Goal: Information Seeking & Learning: Understand process/instructions

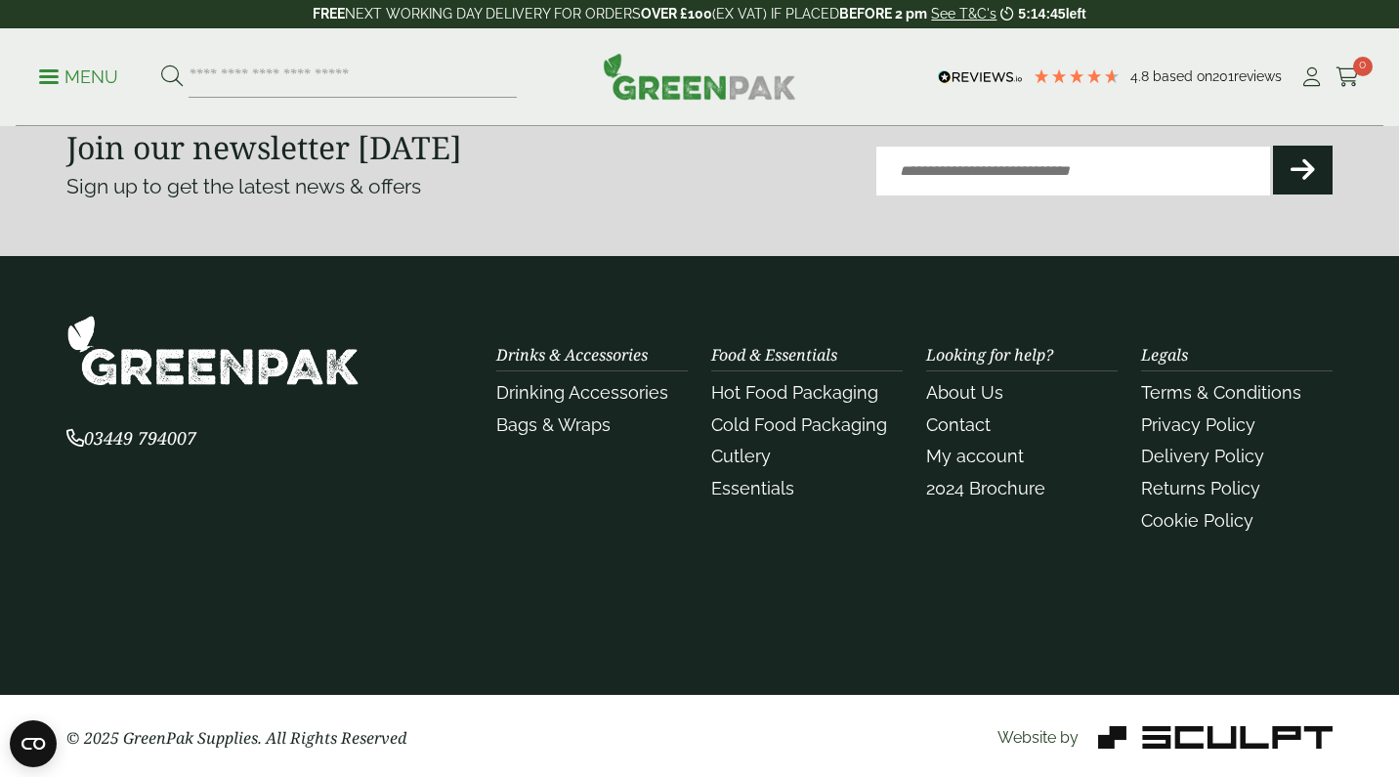
scroll to position [4550, 0]
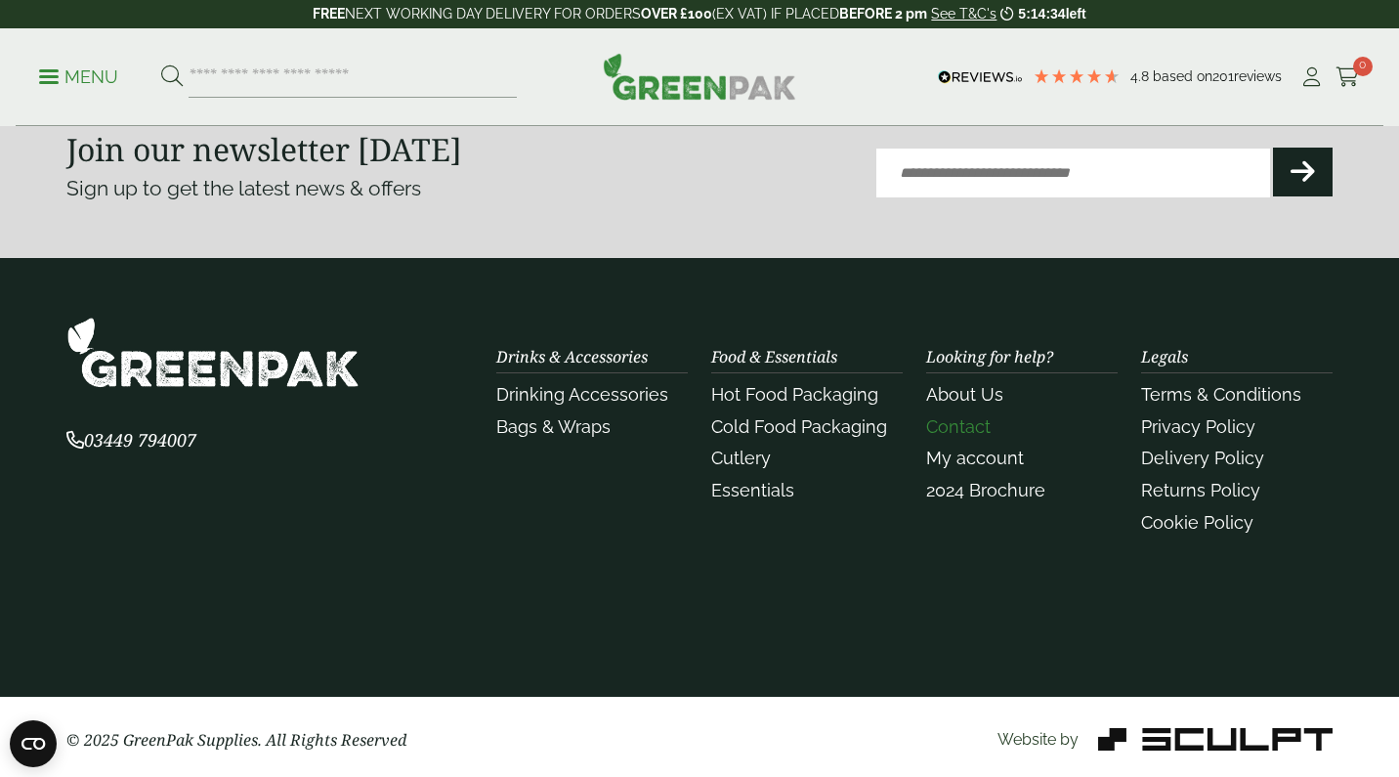
click at [963, 421] on link "Contact" at bounding box center [958, 426] width 64 height 21
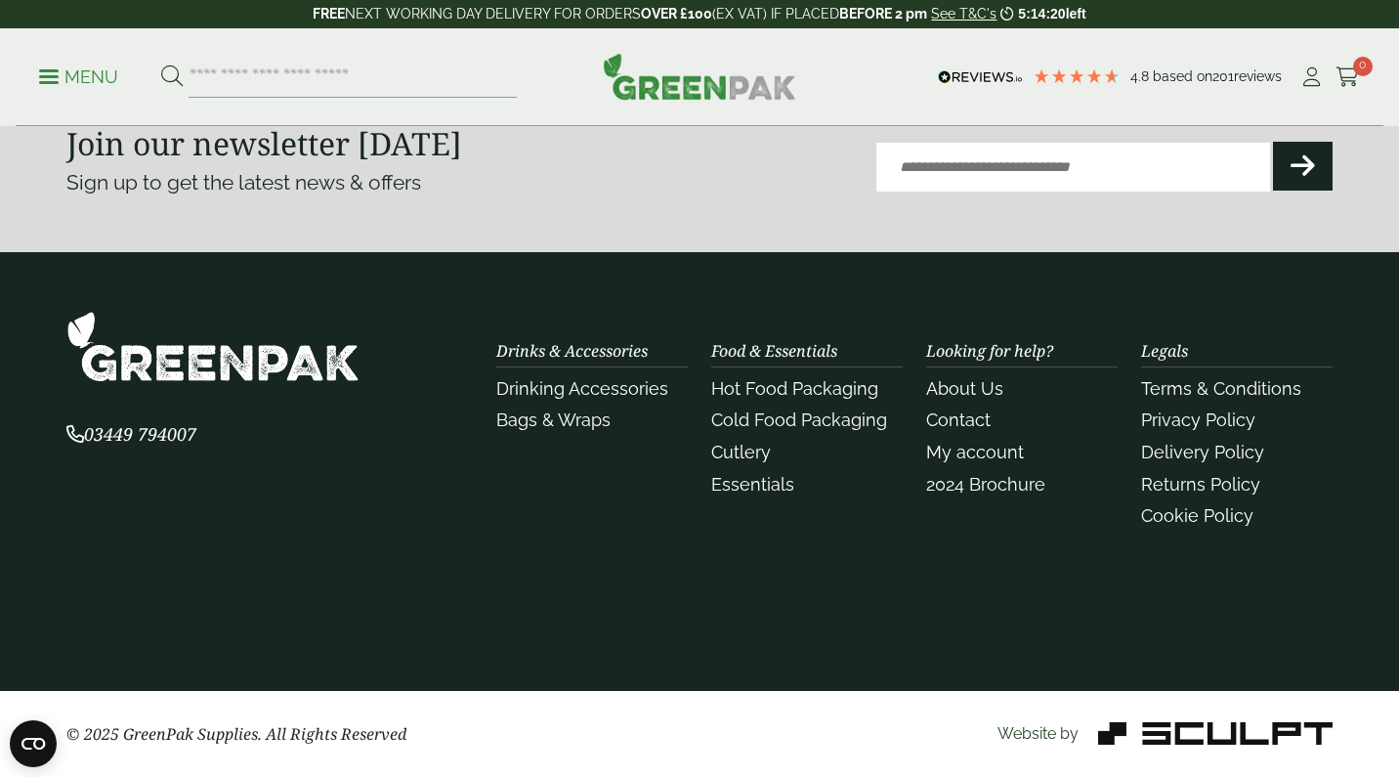
scroll to position [1130, 0]
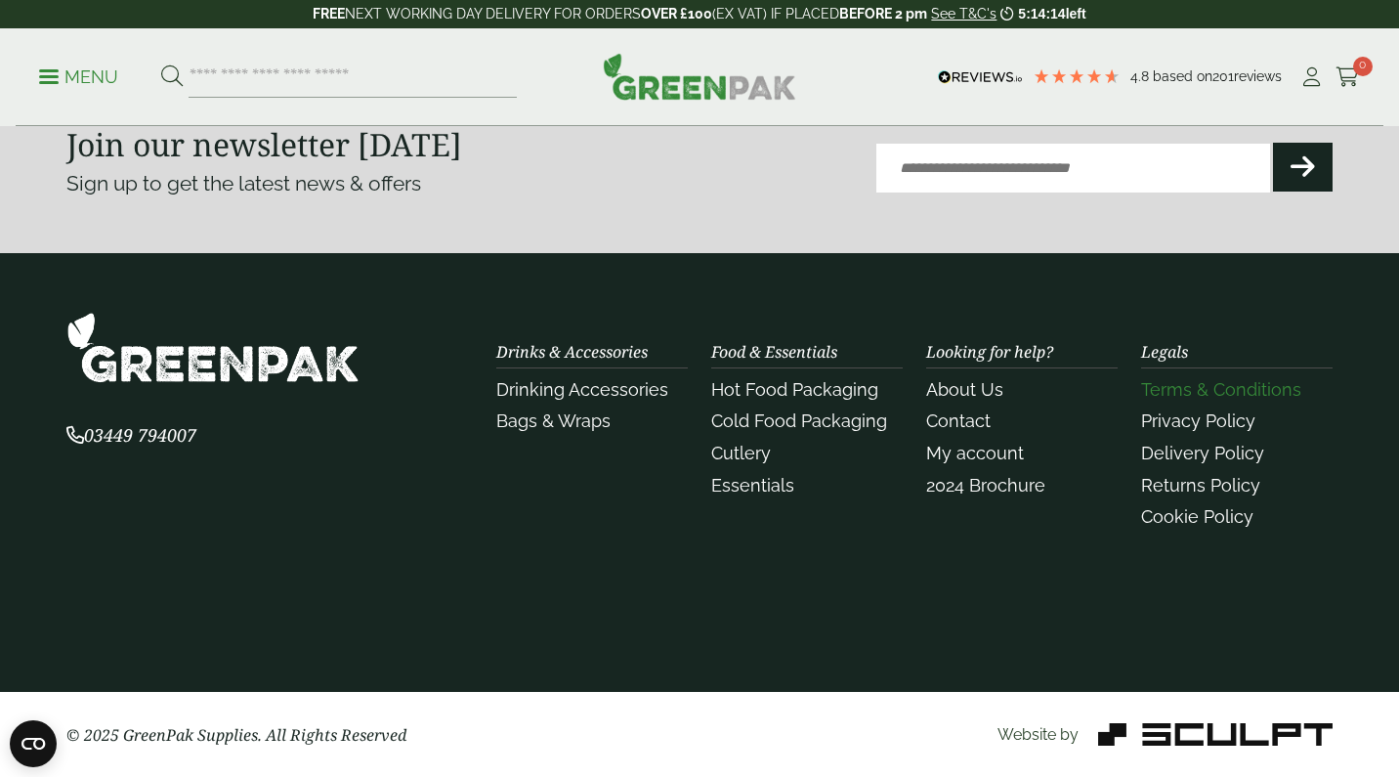
click at [1232, 391] on link "Terms & Conditions" at bounding box center [1221, 389] width 160 height 21
click at [1205, 456] on link "Delivery Policy" at bounding box center [1202, 453] width 123 height 21
click at [1178, 484] on link "Returns Policy" at bounding box center [1200, 485] width 119 height 21
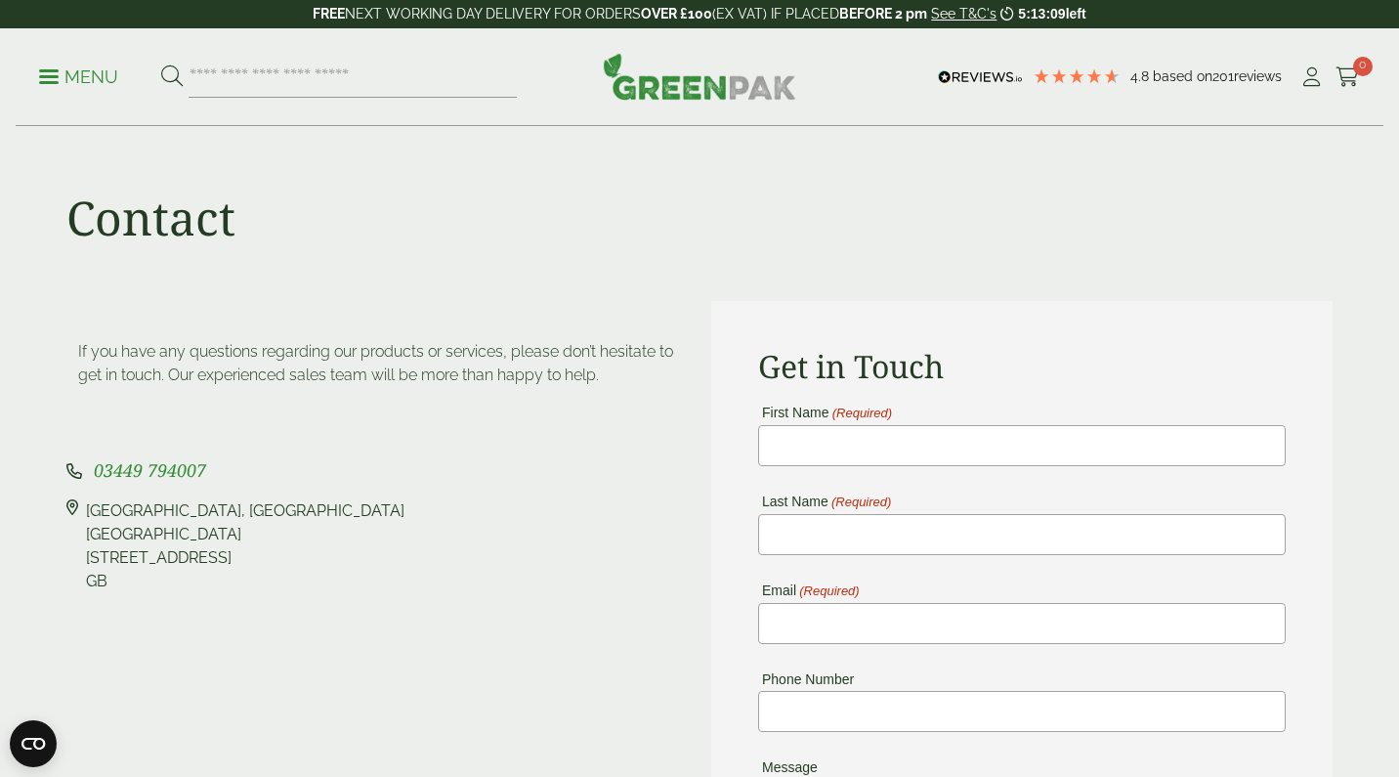
scroll to position [0, 0]
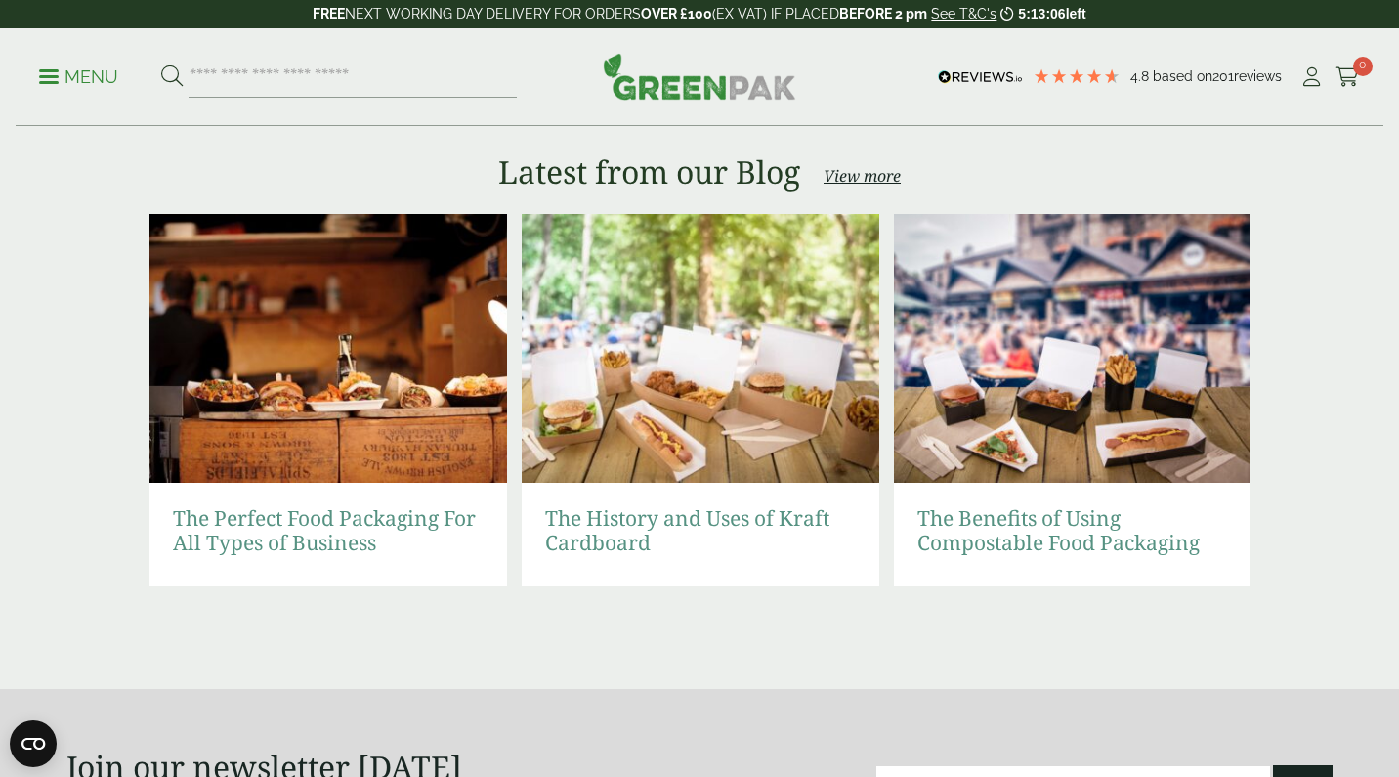
scroll to position [3887, 0]
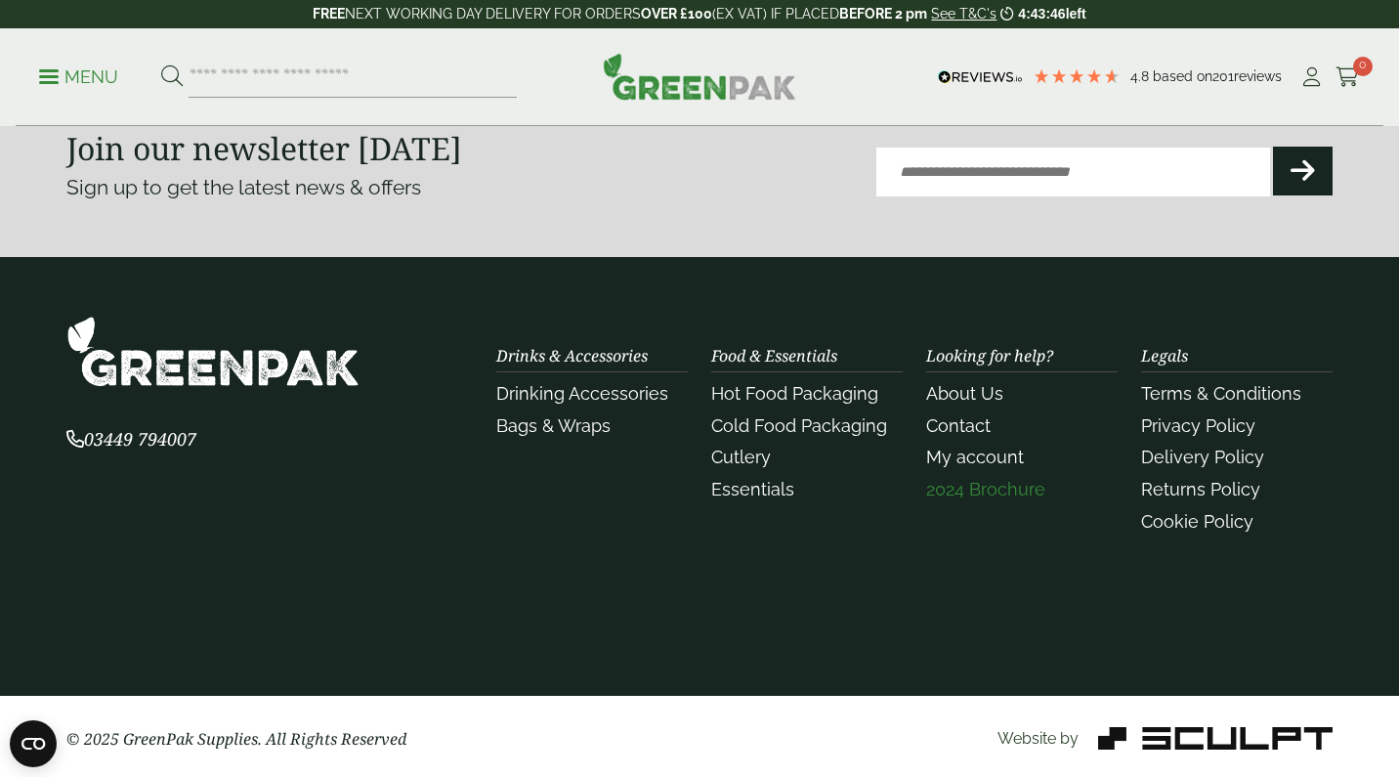
scroll to position [4550, 0]
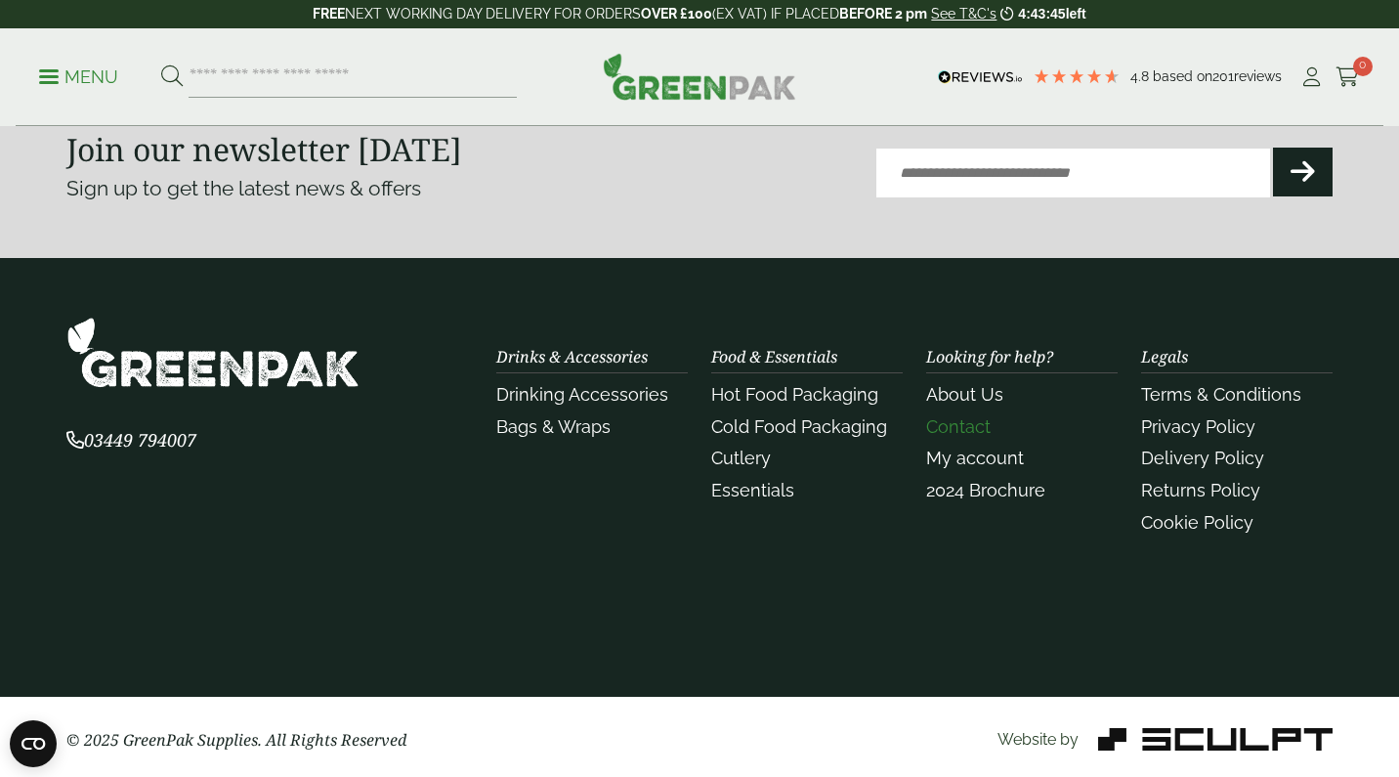
click at [959, 416] on link "Contact" at bounding box center [958, 426] width 64 height 21
